Goal: Information Seeking & Learning: Obtain resource

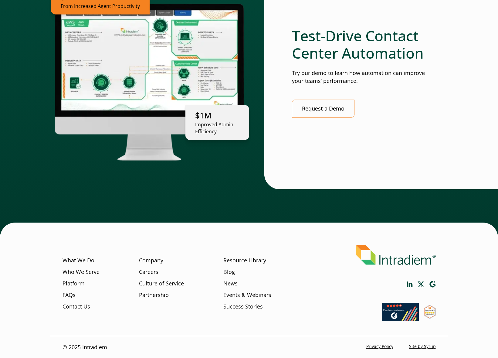
scroll to position [1641, 0]
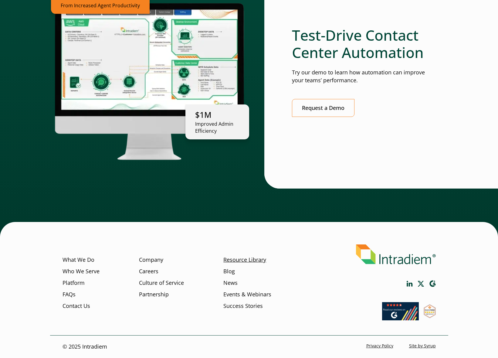
click at [234, 259] on link "Resource Library" at bounding box center [244, 259] width 43 height 8
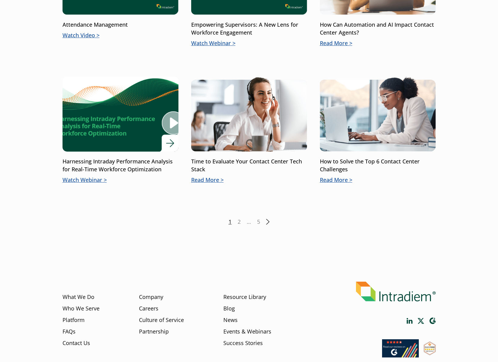
scroll to position [816, 0]
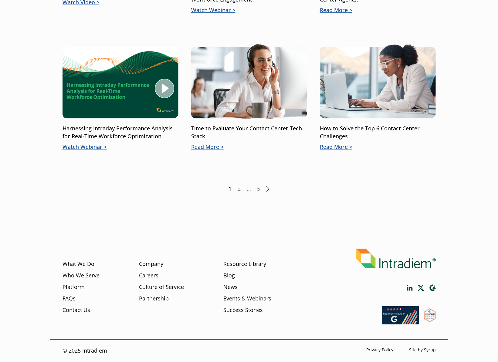
click at [266, 188] on div "1 2 … 5 Next" at bounding box center [248, 189] width 373 height 8
click at [269, 190] on link "Next" at bounding box center [267, 189] width 3 height 6
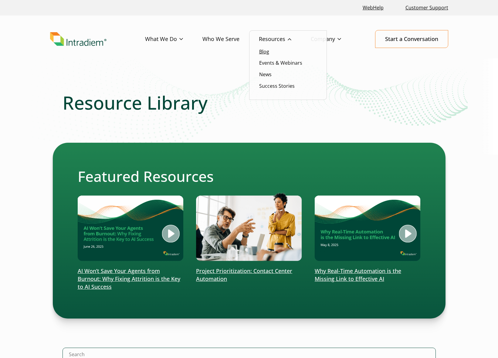
click at [263, 52] on link "Blog" at bounding box center [264, 51] width 10 height 7
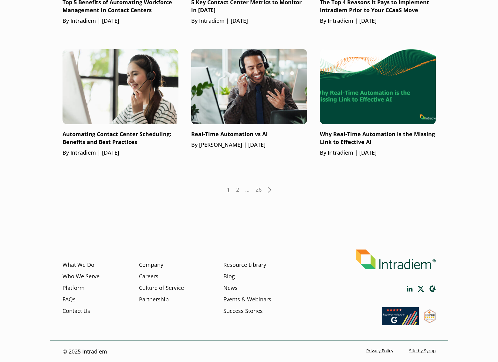
scroll to position [789, 0]
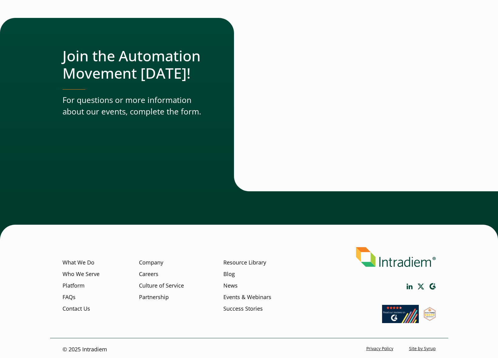
scroll to position [882, 0]
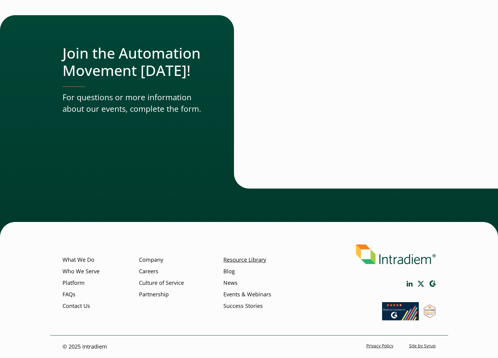
click at [237, 260] on link "Resource Library" at bounding box center [244, 259] width 43 height 8
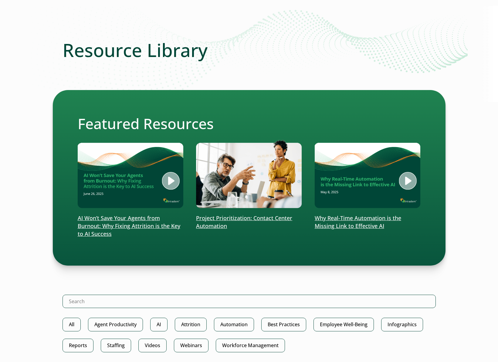
scroll to position [91, 0]
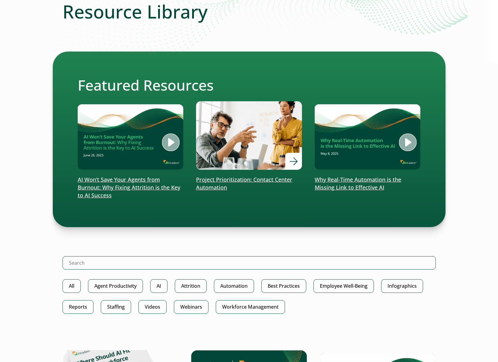
click at [213, 183] on p "Project Prioritization: Contact Center Automation" at bounding box center [249, 184] width 106 height 16
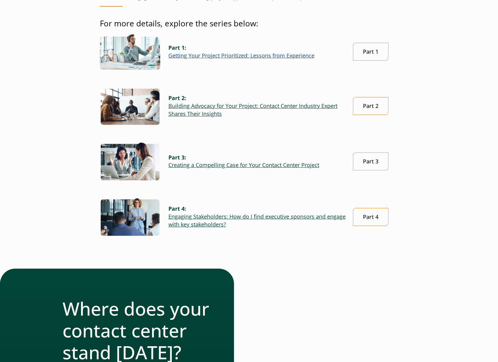
scroll to position [182, 0]
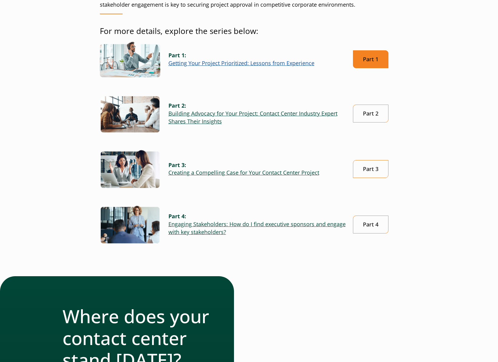
click at [366, 57] on link "Part 1" at bounding box center [370, 59] width 35 height 18
drag, startPoint x: 217, startPoint y: 63, endPoint x: 33, endPoint y: 160, distance: 207.8
click at [33, 160] on div "Project Prioritization: Contact Center Automation Contact center automation is …" at bounding box center [249, 242] width 437 height 704
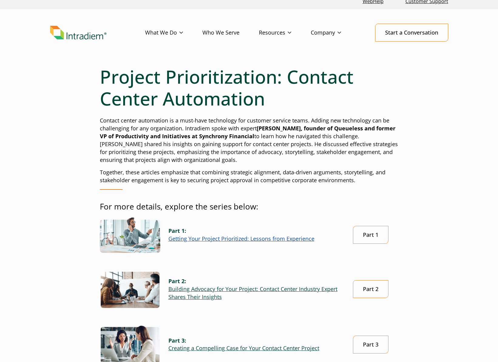
scroll to position [0, 0]
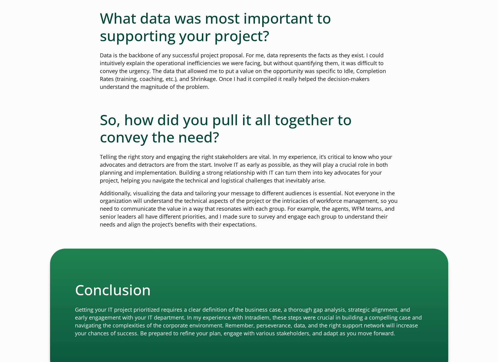
scroll to position [91, 0]
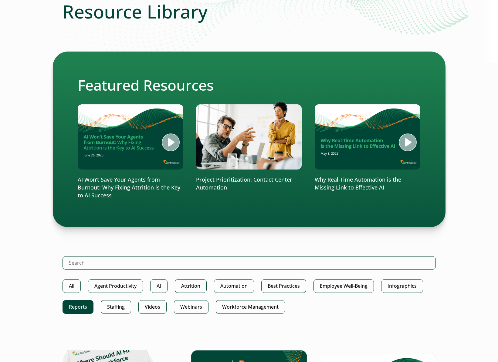
click at [78, 309] on link "Reports" at bounding box center [77, 307] width 31 height 14
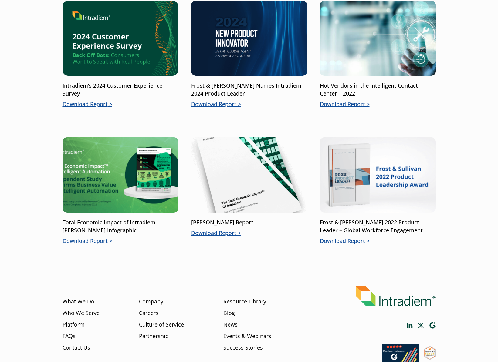
scroll to position [394, 0]
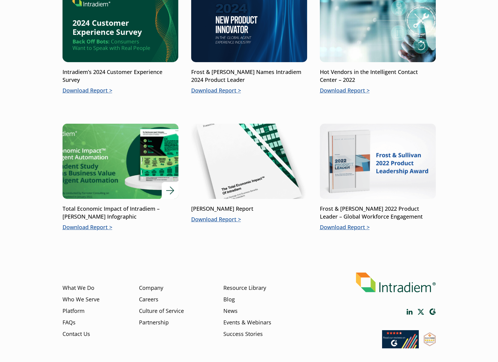
click at [89, 227] on p "Download Report" at bounding box center [120, 228] width 116 height 8
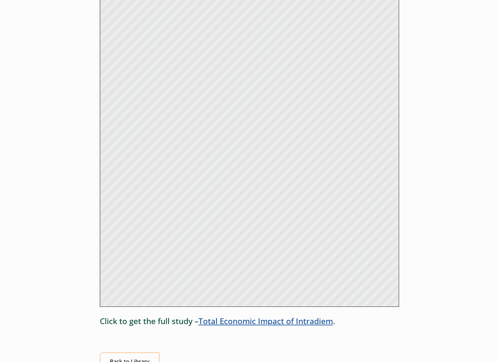
scroll to position [394, 0]
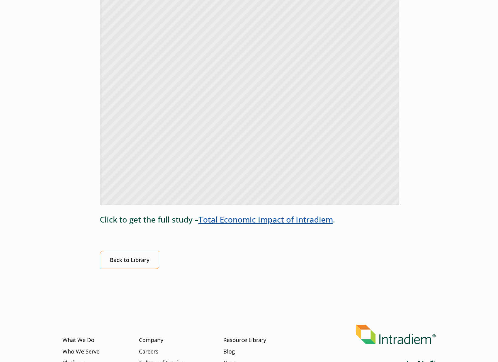
click at [240, 219] on link "Total Economic Impact of Intradiem" at bounding box center [265, 219] width 134 height 11
